Goal: Transaction & Acquisition: Purchase product/service

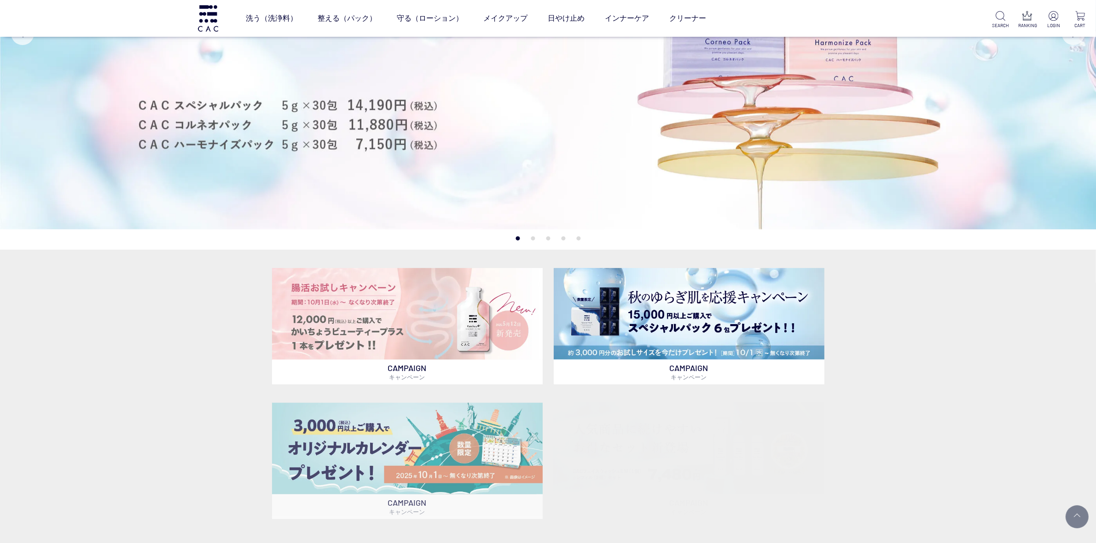
scroll to position [403, 0]
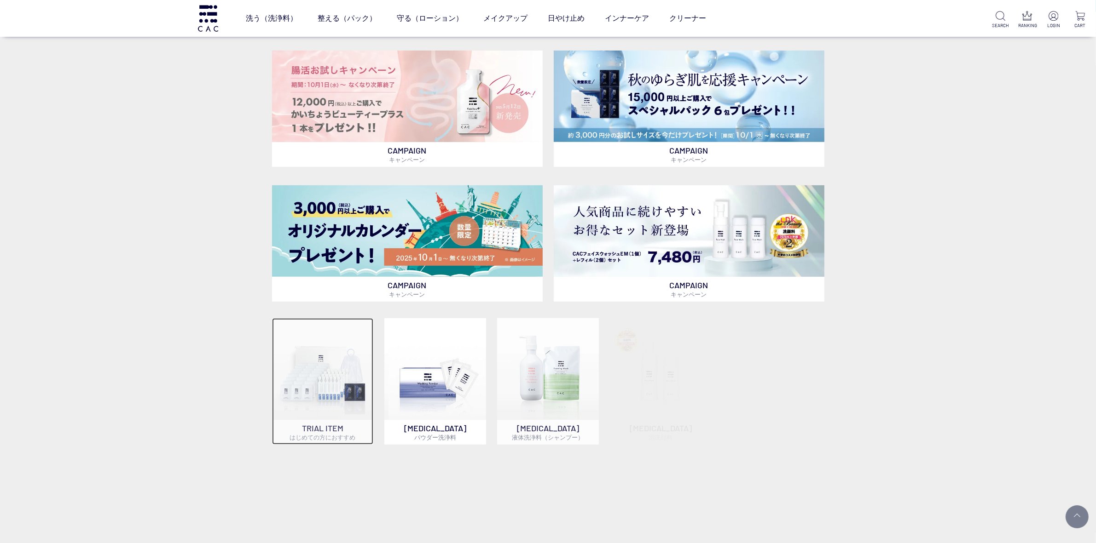
click at [333, 362] on img at bounding box center [323, 369] width 102 height 102
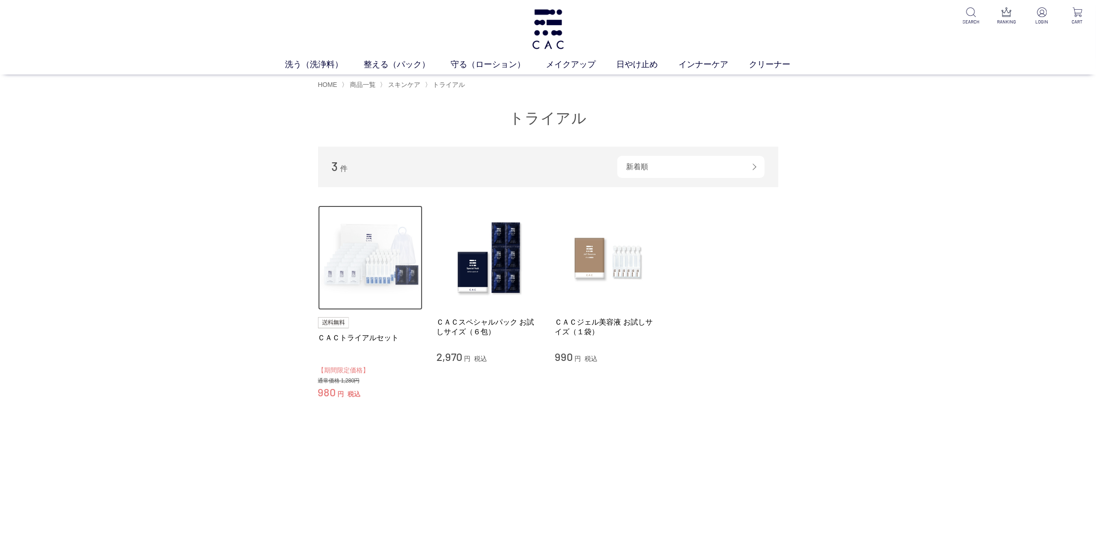
click at [351, 254] on img at bounding box center [370, 258] width 105 height 105
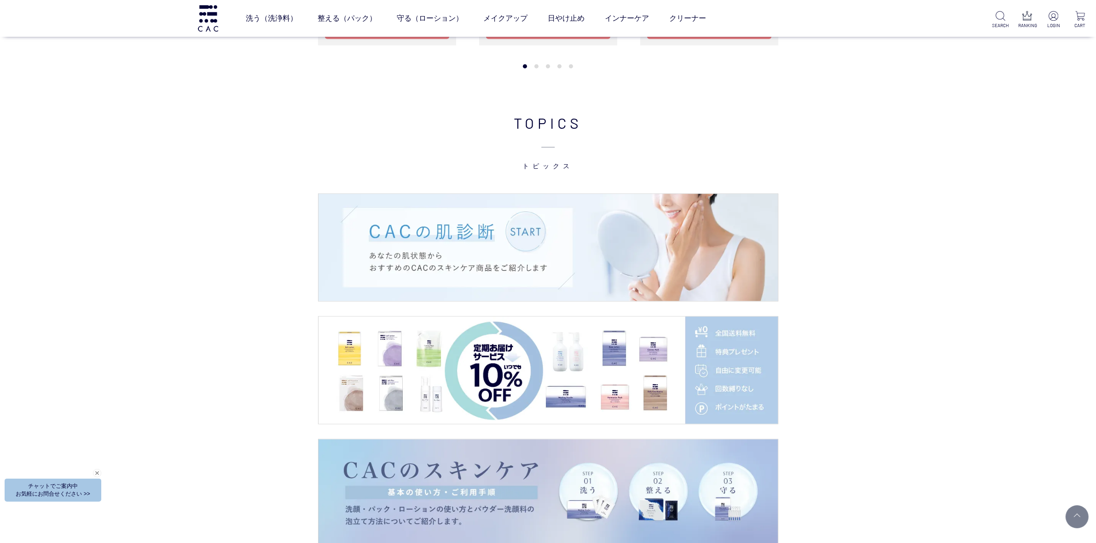
scroll to position [1726, 0]
